Goal: Task Accomplishment & Management: Use online tool/utility

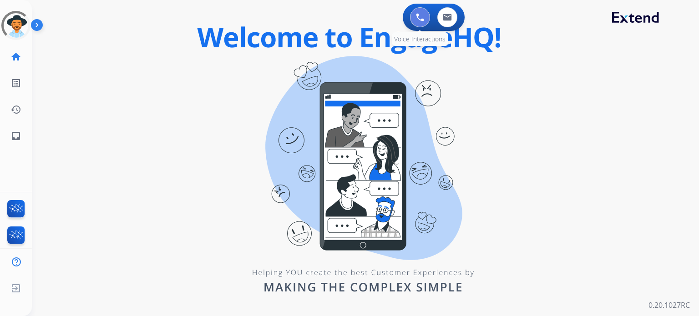
click at [424, 21] on button at bounding box center [420, 17] width 20 height 20
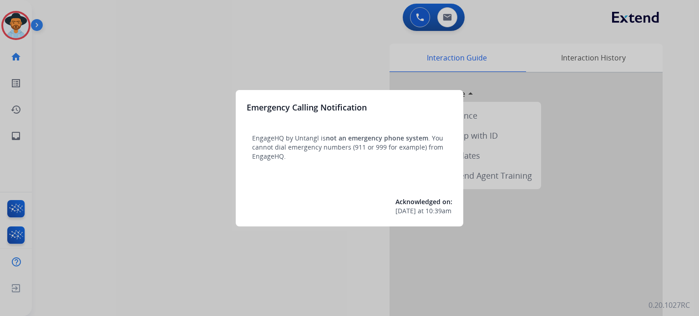
click at [674, 173] on div at bounding box center [349, 158] width 699 height 316
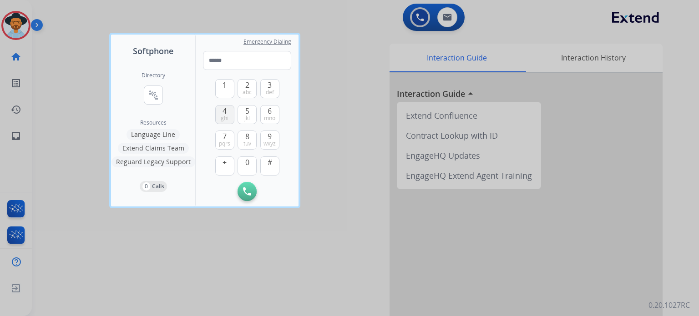
click at [220, 113] on button "4 ghi" at bounding box center [224, 114] width 19 height 19
click at [226, 88] on span "1" at bounding box center [225, 85] width 4 height 11
click at [245, 115] on span "jkl" at bounding box center [247, 118] width 5 height 7
click at [265, 90] on button "3 def" at bounding box center [269, 88] width 19 height 19
click at [222, 138] on button "7 pqrs" at bounding box center [224, 140] width 19 height 19
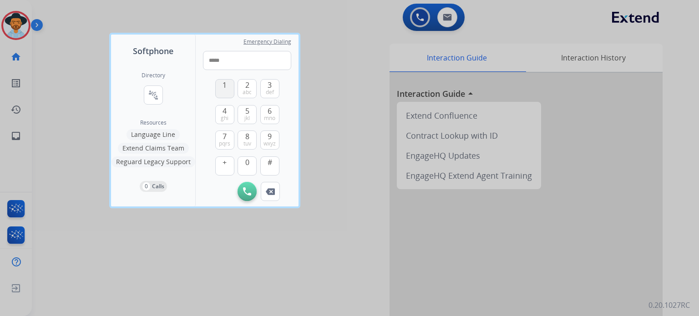
click at [225, 90] on span "1" at bounding box center [225, 85] width 4 height 11
click at [272, 138] on button "9 wxyz" at bounding box center [269, 140] width 19 height 19
click at [244, 85] on button "2 abc" at bounding box center [247, 88] width 19 height 19
click at [225, 138] on span "7" at bounding box center [225, 136] width 4 height 11
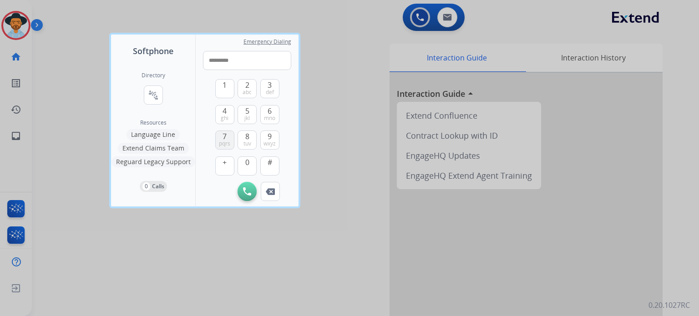
type input "**********"
click at [247, 193] on img at bounding box center [247, 192] width 8 height 8
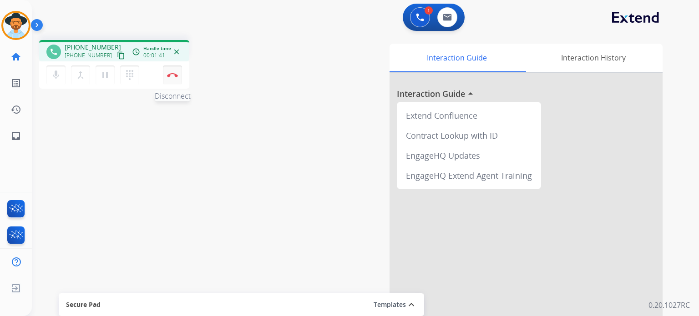
click at [171, 78] on button "Disconnect" at bounding box center [172, 75] width 19 height 19
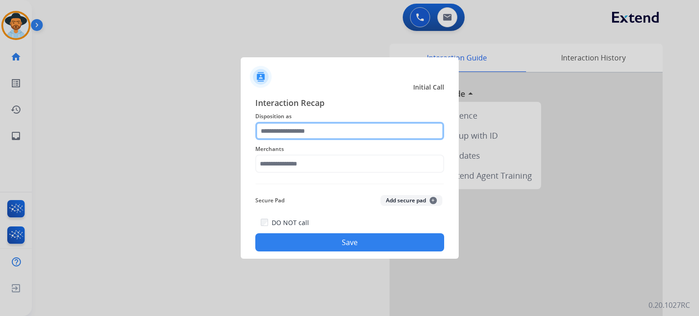
click at [282, 131] on input "text" at bounding box center [349, 131] width 189 height 18
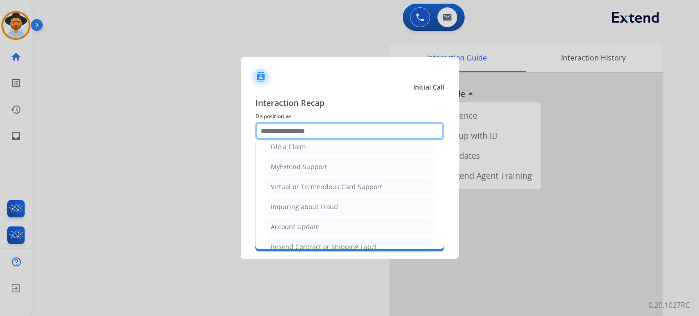
scroll to position [179, 0]
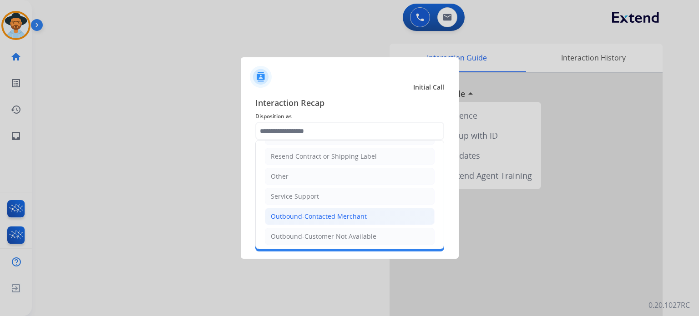
click at [346, 217] on div "Outbound-Contacted Merchant" at bounding box center [319, 216] width 96 height 9
type input "**********"
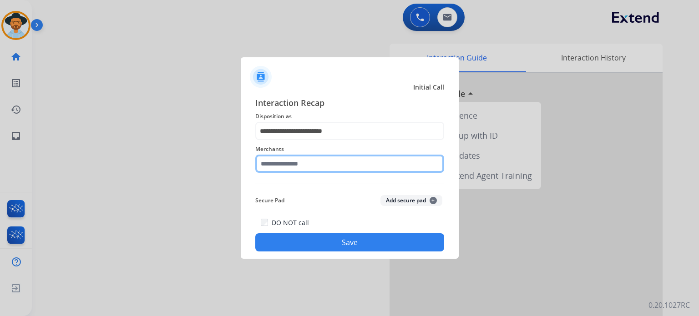
click at [311, 159] on input "text" at bounding box center [349, 164] width 189 height 18
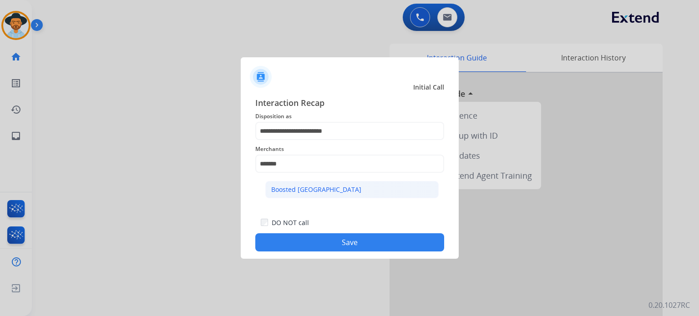
click at [328, 194] on li "Boosted [GEOGRAPHIC_DATA]" at bounding box center [351, 189] width 173 height 17
type input "**********"
click at [350, 242] on button "Save" at bounding box center [349, 243] width 189 height 18
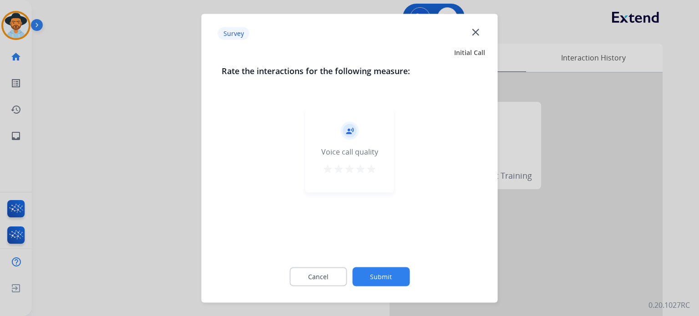
click at [373, 168] on mat-icon "star" at bounding box center [371, 168] width 11 height 11
click at [386, 275] on button "Submit" at bounding box center [380, 276] width 57 height 19
